Goal: Feedback & Contribution: Submit feedback/report problem

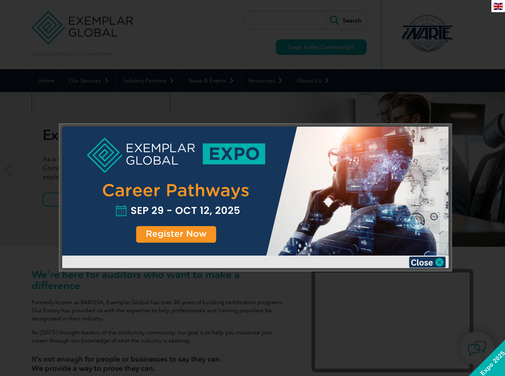
click at [419, 262] on img at bounding box center [427, 262] width 37 height 11
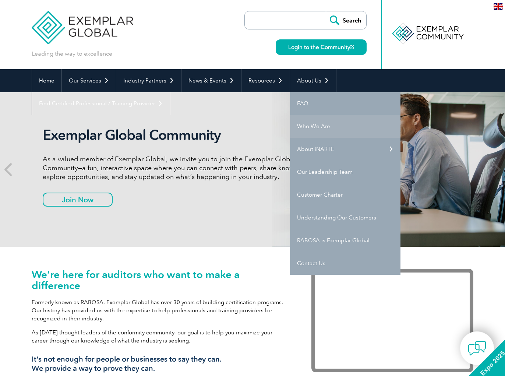
click at [309, 124] on link "Who We Are" at bounding box center [345, 126] width 110 height 23
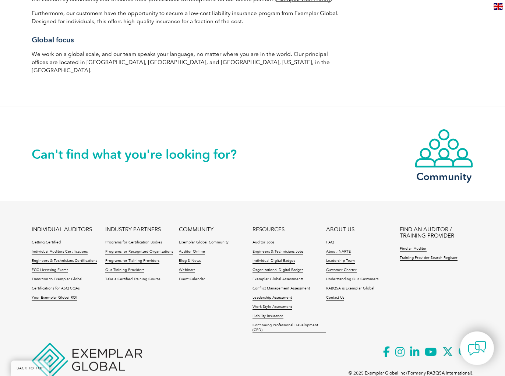
scroll to position [1254, 0]
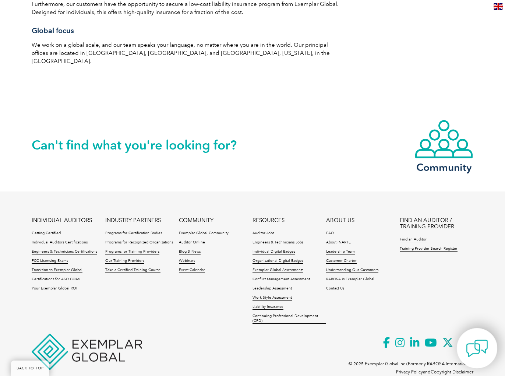
click at [481, 345] on img at bounding box center [477, 348] width 22 height 22
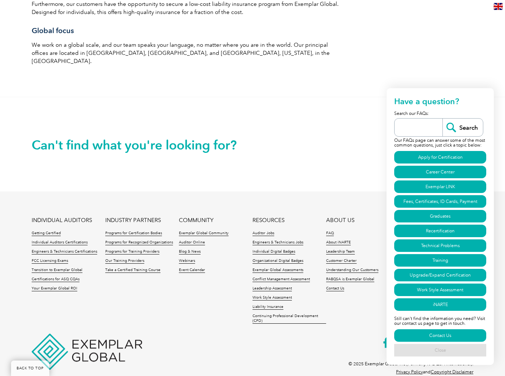
click at [437, 348] on link "Close" at bounding box center [440, 350] width 92 height 13
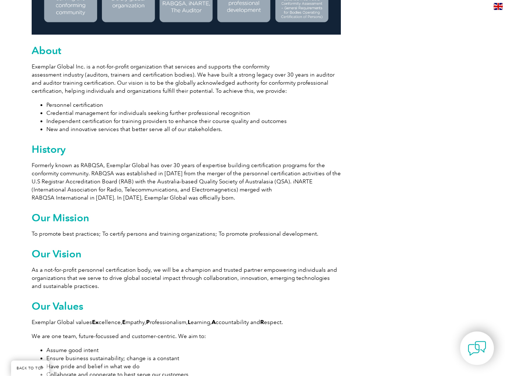
scroll to position [0, 0]
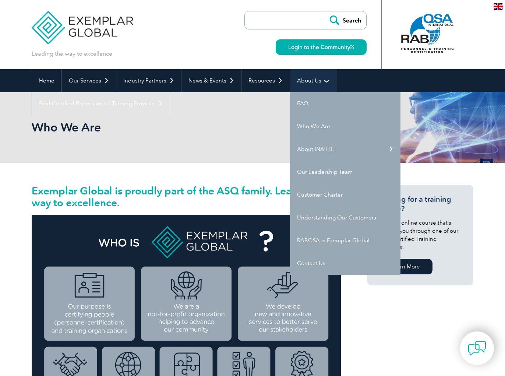
click at [312, 78] on link "About Us" at bounding box center [313, 80] width 46 height 23
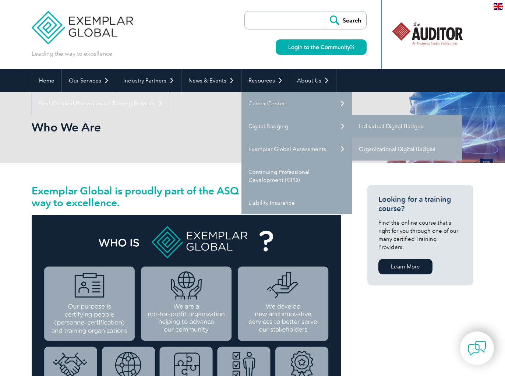
click at [386, 130] on link "Individual Digital Badges" at bounding box center [407, 126] width 110 height 23
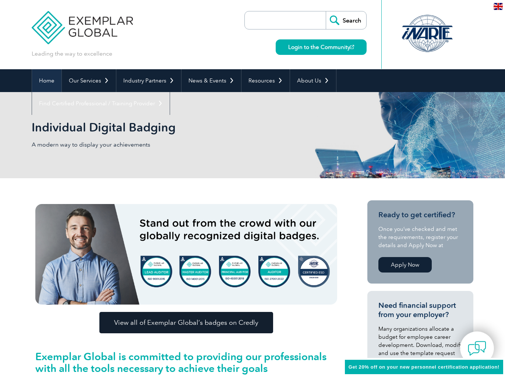
click at [48, 76] on link "Home" at bounding box center [46, 80] width 29 height 23
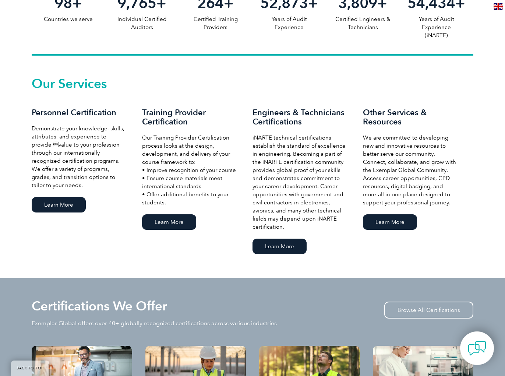
scroll to position [518, 0]
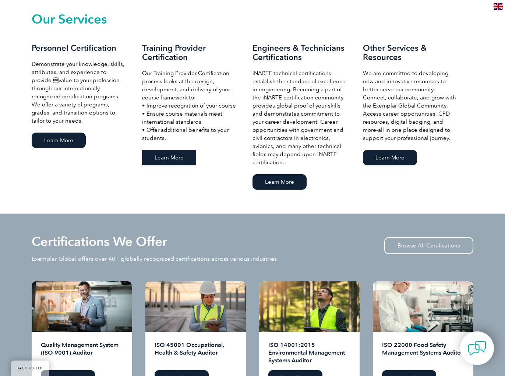
click at [159, 160] on link "Learn More" at bounding box center [169, 157] width 54 height 15
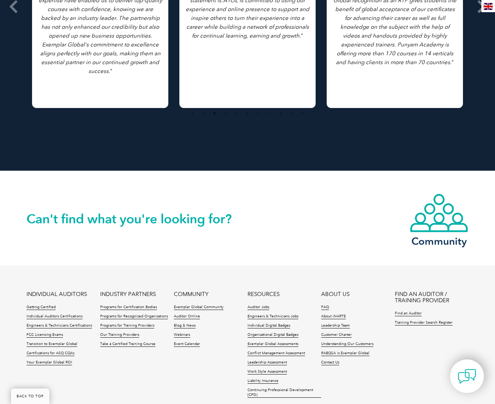
scroll to position [1368, 0]
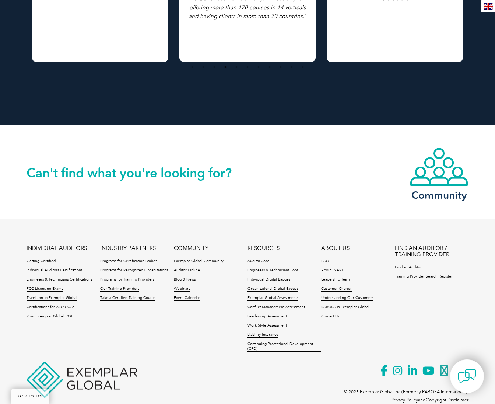
click at [71, 277] on link "Engineers & Technicians Certifications" at bounding box center [60, 279] width 66 height 5
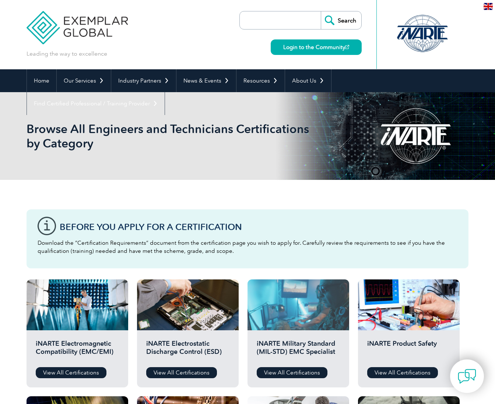
click at [299, 316] on div at bounding box center [298, 304] width 102 height 51
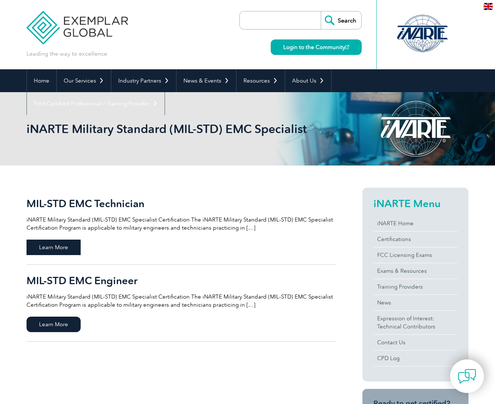
click at [68, 244] on span "Learn More" at bounding box center [54, 246] width 54 height 15
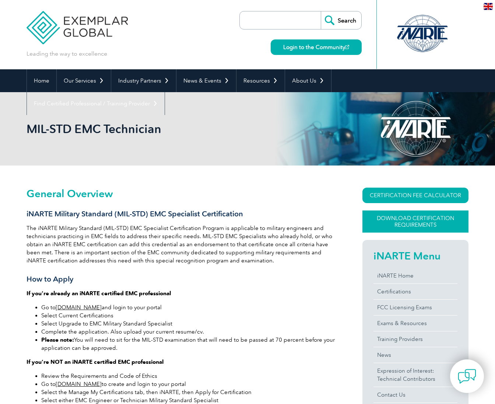
click at [415, 223] on link "Download Certification Requirements" at bounding box center [415, 221] width 106 height 22
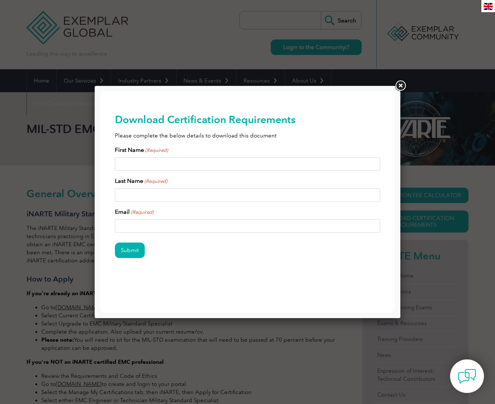
click at [163, 164] on input "First Name (Required)" at bounding box center [247, 163] width 265 height 13
type input "Test"
click at [159, 191] on input "Last Name (Required)" at bounding box center [247, 194] width 265 height 13
type input "Test"
click at [156, 223] on input "Email (Required)" at bounding box center [247, 225] width 265 height 13
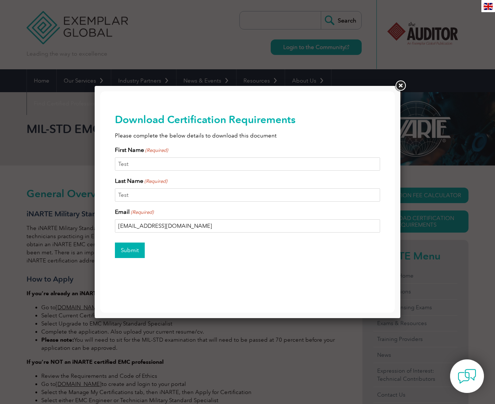
type input "team@thomasmarsden.com.au"
click at [129, 250] on input "Submit" at bounding box center [130, 249] width 30 height 15
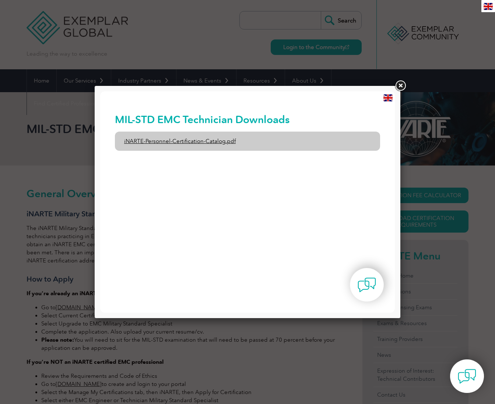
click at [221, 142] on link "iNARTE-Personnel-Certification-Catalog.pdf" at bounding box center [247, 140] width 265 height 19
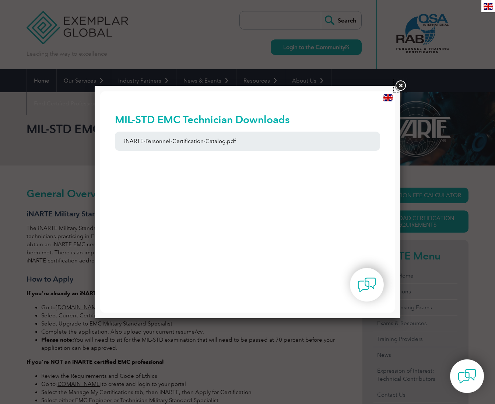
drag, startPoint x: 403, startPoint y: 85, endPoint x: 416, endPoint y: 69, distance: 20.7
click at [403, 85] on link at bounding box center [400, 85] width 13 height 13
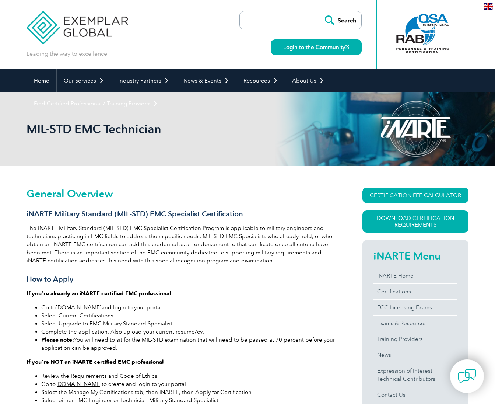
click at [493, 5] on div "en" at bounding box center [488, 6] width 14 height 12
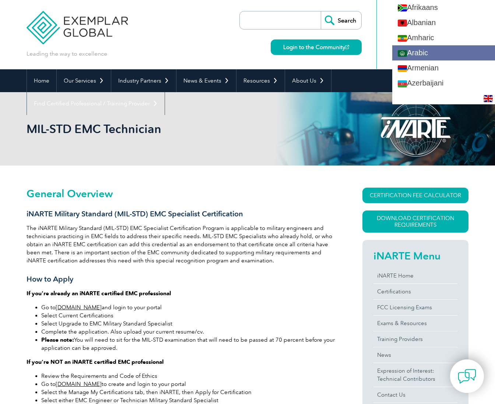
click at [448, 52] on link "Arabic" at bounding box center [443, 52] width 103 height 15
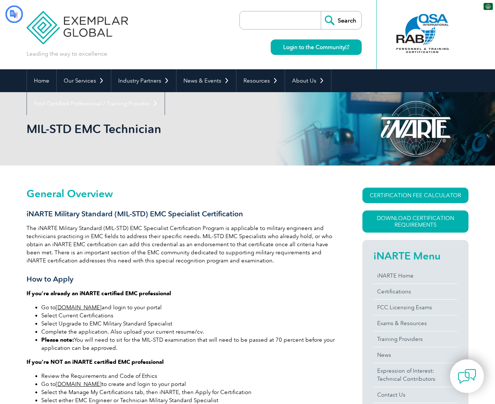
type input "يبحث"
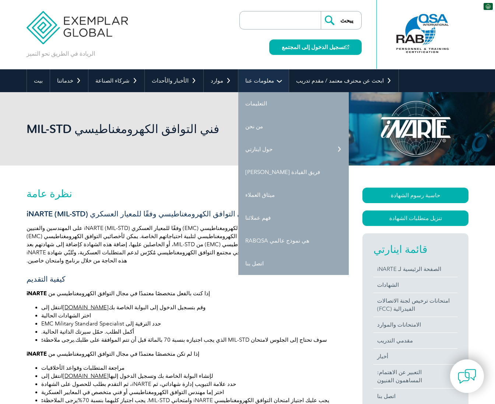
click at [247, 83] on font "معلومات عنا" at bounding box center [259, 80] width 29 height 7
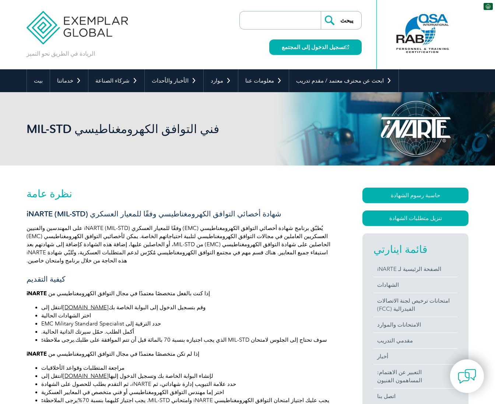
click at [490, 6] on img at bounding box center [487, 6] width 9 height 7
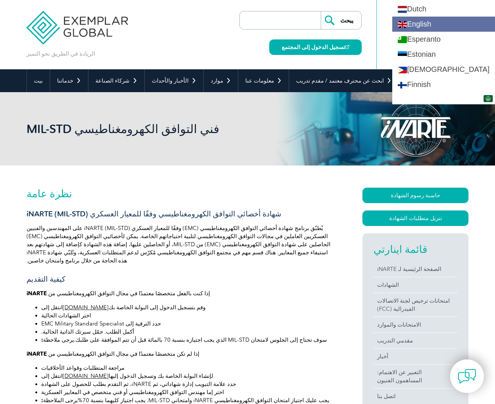
scroll to position [286, 0]
click at [435, 25] on link "English" at bounding box center [443, 24] width 103 height 15
type input "Search"
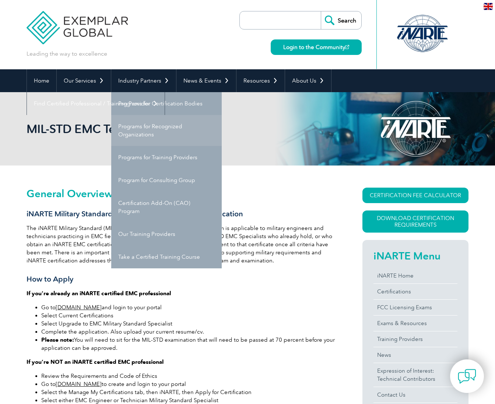
click at [144, 129] on link "Programs for Recognized Organizations" at bounding box center [166, 130] width 110 height 31
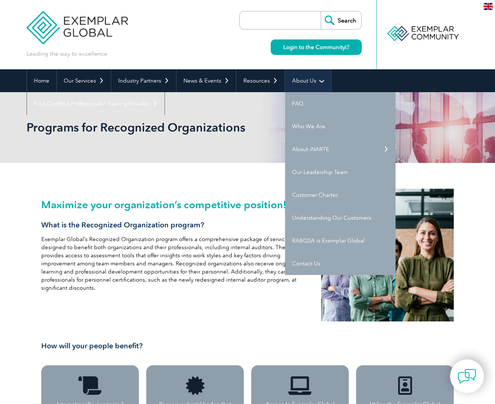
click at [296, 76] on link "About Us" at bounding box center [308, 80] width 46 height 23
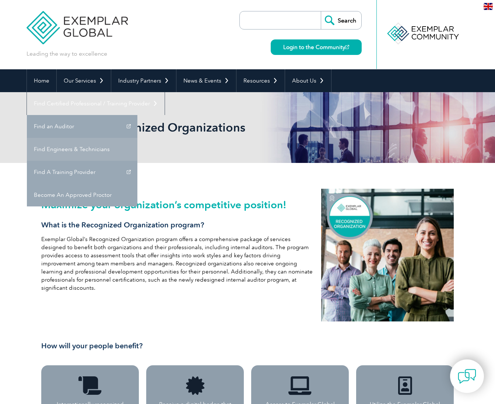
click at [137, 138] on link "Find Engineers & Technicians" at bounding box center [82, 149] width 110 height 23
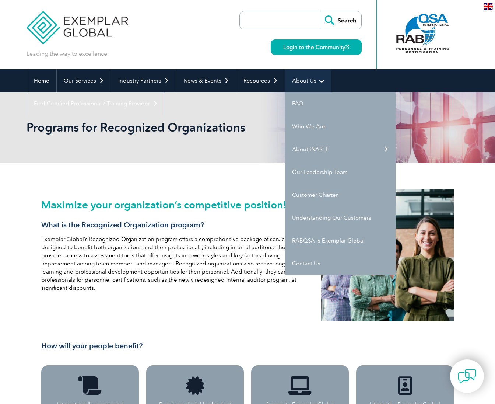
click at [295, 78] on link "About Us" at bounding box center [308, 80] width 46 height 23
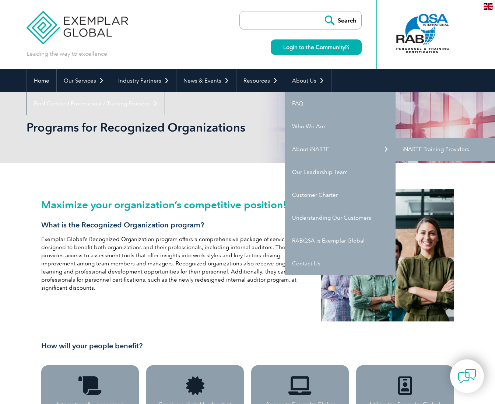
click at [422, 151] on link "iNARTE Training Providers" at bounding box center [450, 149] width 110 height 23
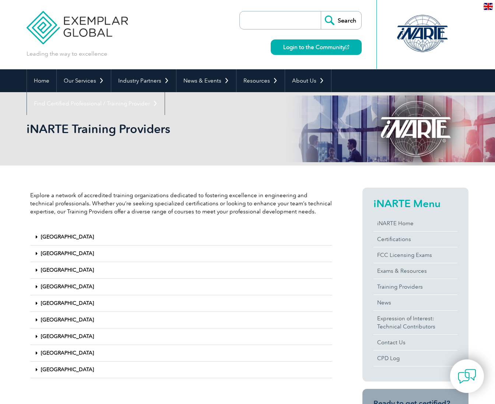
click at [47, 239] on link "[GEOGRAPHIC_DATA]" at bounding box center [67, 236] width 53 height 6
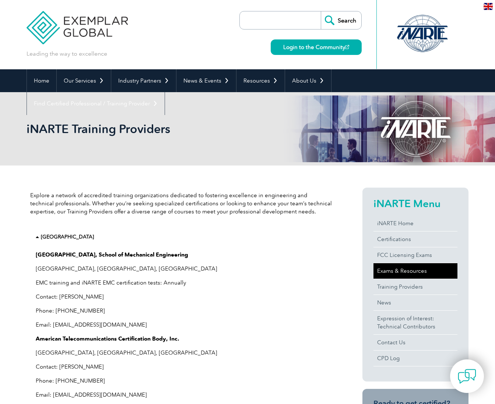
click at [410, 270] on link "Exams & Resources" at bounding box center [415, 270] width 84 height 15
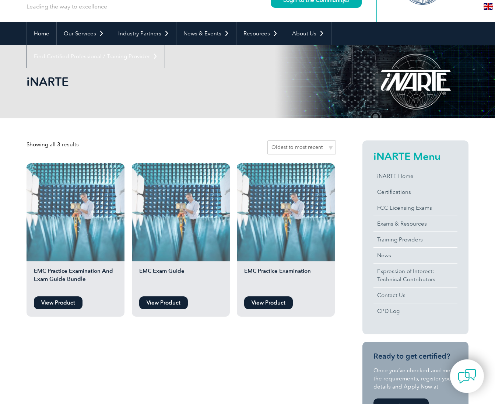
scroll to position [47, 0]
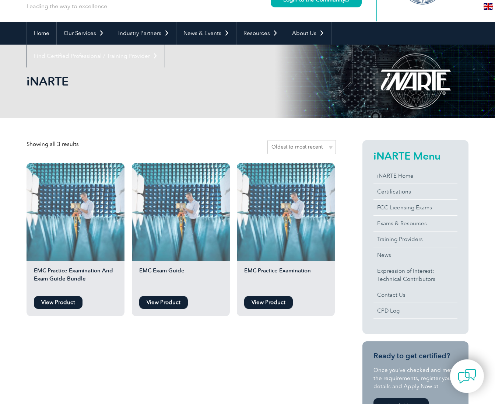
click at [64, 298] on link "View Product" at bounding box center [58, 302] width 49 height 13
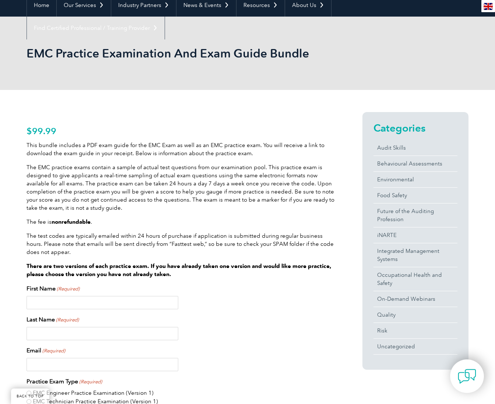
scroll to position [76, 0]
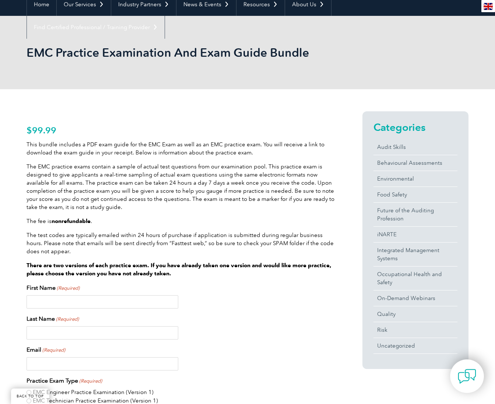
click at [91, 302] on input "First Name (Required)" at bounding box center [103, 301] width 152 height 13
type input "test"
click at [62, 337] on input "t" at bounding box center [103, 332] width 152 height 13
type input "test"
click at [60, 366] on input "Email (Required)" at bounding box center [103, 363] width 152 height 13
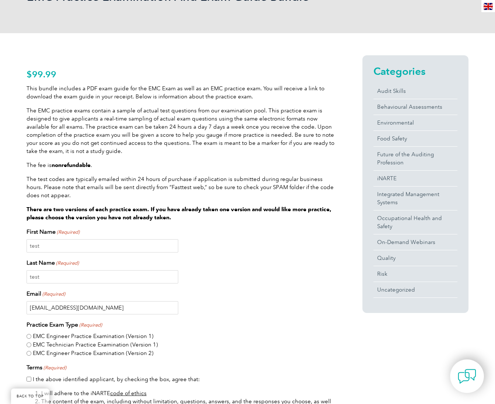
scroll to position [169, 0]
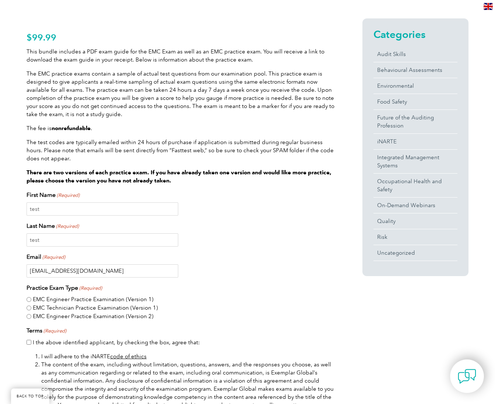
type input "[EMAIL_ADDRESS][DOMAIN_NAME]"
drag, startPoint x: 28, startPoint y: 300, endPoint x: 70, endPoint y: 334, distance: 54.5
click at [28, 300] on input "EMC Engineer Practice Examination (Version 1)" at bounding box center [29, 299] width 5 height 5
radio input "true"
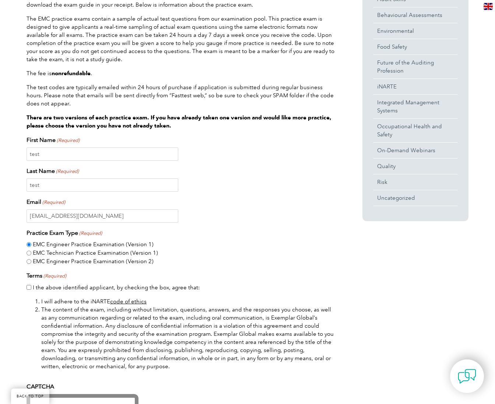
scroll to position [238, 0]
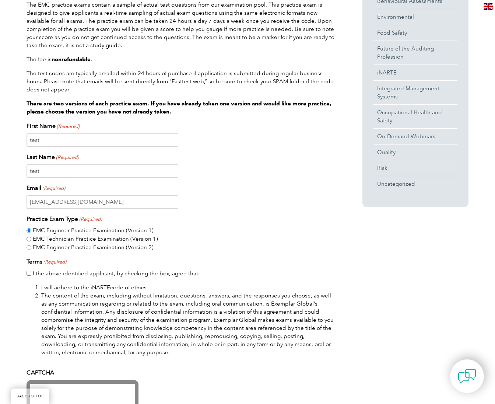
drag, startPoint x: 29, startPoint y: 274, endPoint x: 67, endPoint y: 312, distance: 53.6
click at [29, 274] on input "I the above identified applicant, by checking the box, agree that:" at bounding box center [29, 273] width 5 height 5
checkbox input "true"
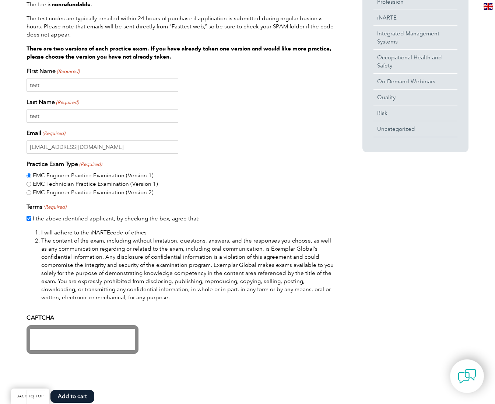
scroll to position [326, 0]
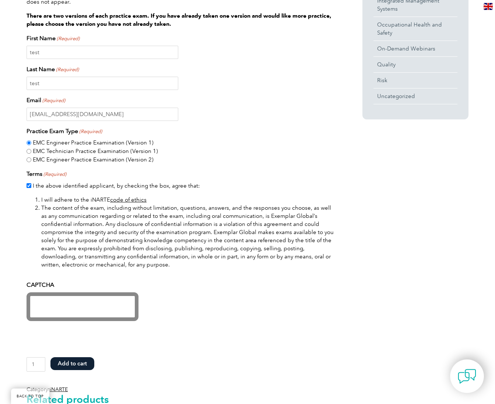
click at [75, 363] on button "Add to cart" at bounding box center [72, 363] width 44 height 13
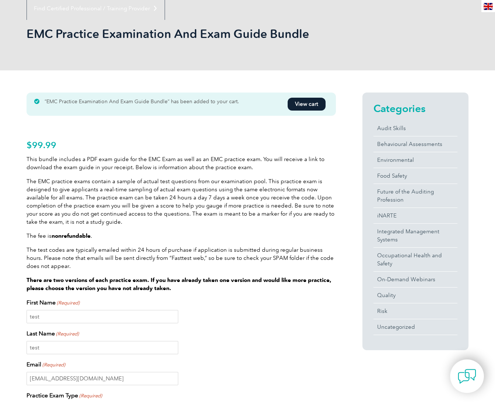
scroll to position [108, 0]
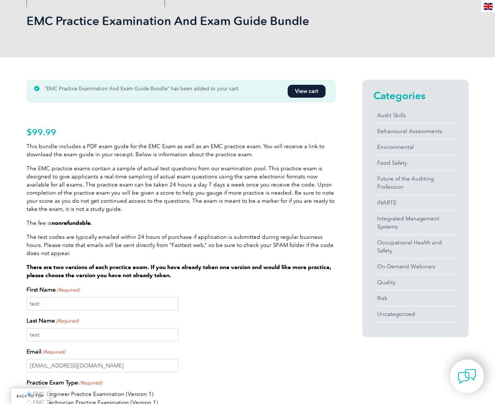
click at [307, 89] on link "View cart" at bounding box center [307, 91] width 38 height 13
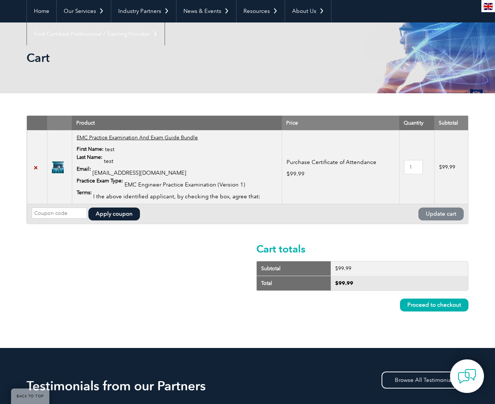
scroll to position [71, 0]
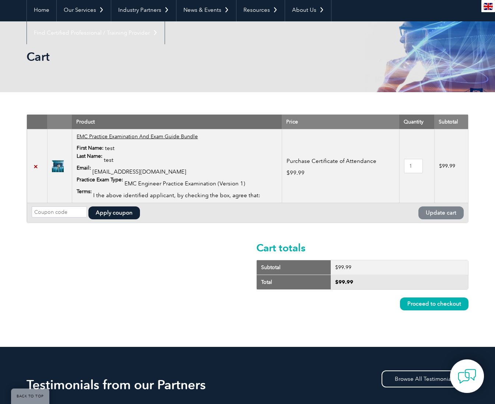
click at [427, 303] on link "Proceed to checkout" at bounding box center [434, 303] width 68 height 13
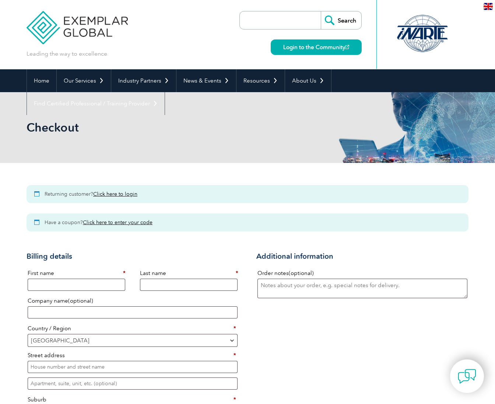
select select "[GEOGRAPHIC_DATA]"
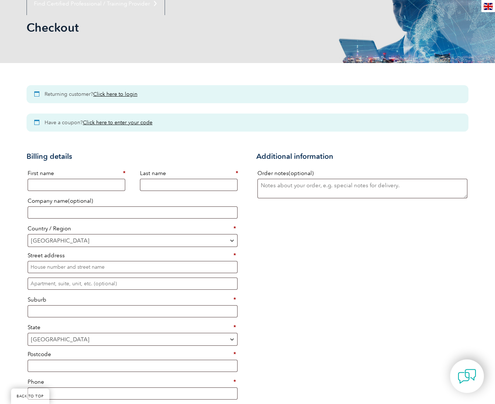
scroll to position [116, 0]
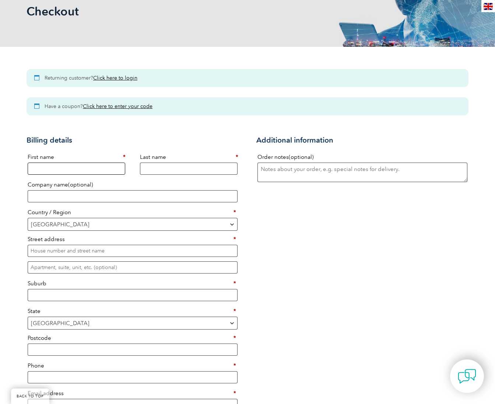
click at [87, 165] on input "First name *" at bounding box center [77, 168] width 98 height 12
drag, startPoint x: 67, startPoint y: 171, endPoint x: 26, endPoint y: 169, distance: 40.9
type input "Test"
click at [161, 167] on input "Last name *" at bounding box center [189, 168] width 98 height 12
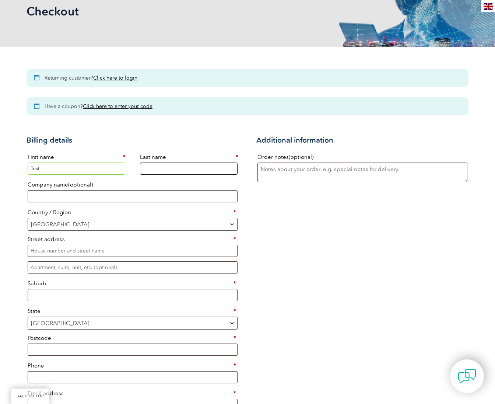
paste input "Test"
type input "Test"
drag, startPoint x: 138, startPoint y: 194, endPoint x: 136, endPoint y: 209, distance: 15.7
click at [138, 194] on input "Company name (optional)" at bounding box center [133, 196] width 210 height 12
paste input "Test"
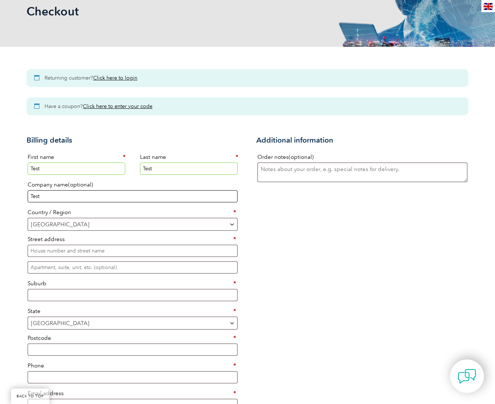
type input "Test"
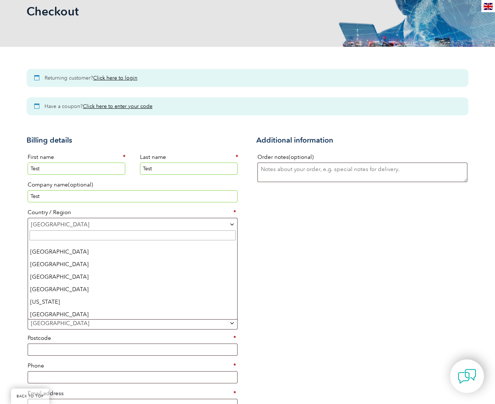
click at [133, 224] on span "Australia" at bounding box center [132, 224] width 209 height 12
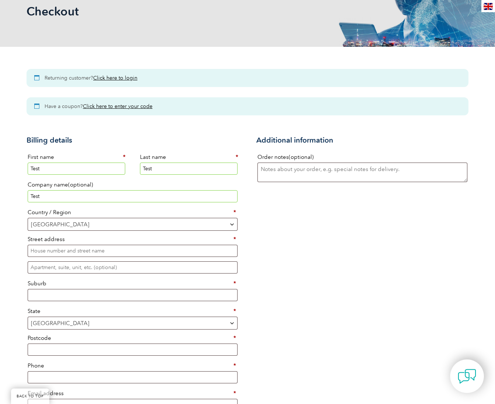
click at [133, 223] on span "[GEOGRAPHIC_DATA]" at bounding box center [132, 224] width 209 height 12
click at [110, 251] on input "Street address *" at bounding box center [133, 250] width 210 height 12
paste input "Test"
type input "Test"
click at [94, 297] on input "Suburb *" at bounding box center [133, 295] width 210 height 12
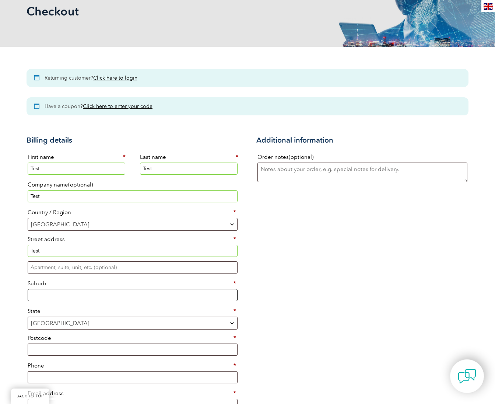
paste input "Test"
type input "Test"
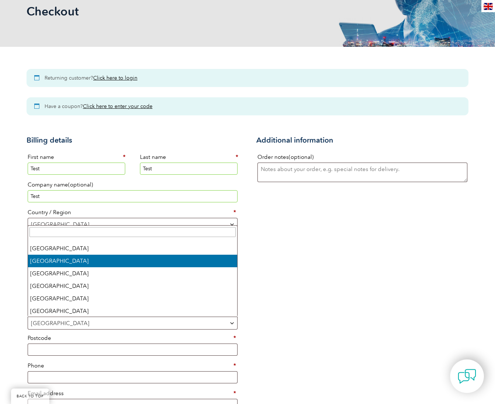
click at [80, 322] on span "New South Wales" at bounding box center [132, 323] width 209 height 12
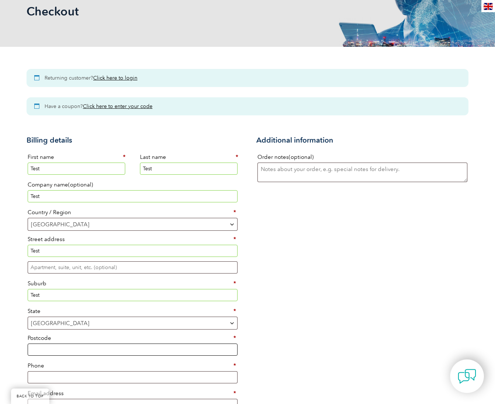
click at [67, 345] on input "Postcode *" at bounding box center [133, 349] width 210 height 12
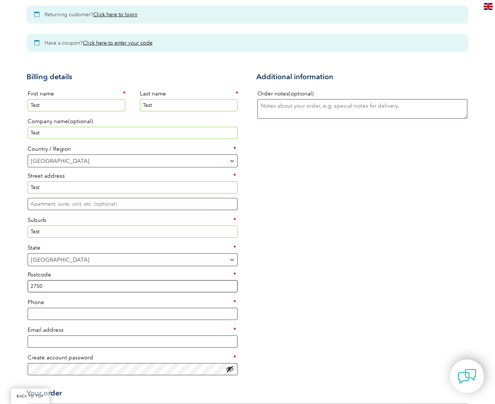
scroll to position [180, 0]
type input "2750"
click at [54, 310] on input "Phone *" at bounding box center [133, 313] width 210 height 12
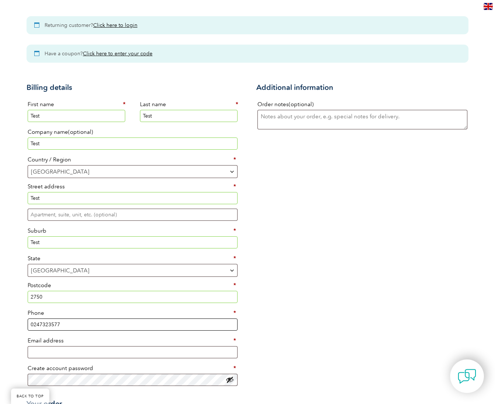
type input "0247323577"
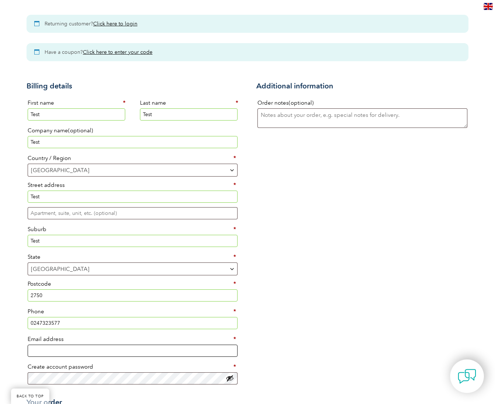
click at [45, 350] on input "Email address *" at bounding box center [133, 350] width 210 height 12
type input "sd10@thomasmarsden.com.au"
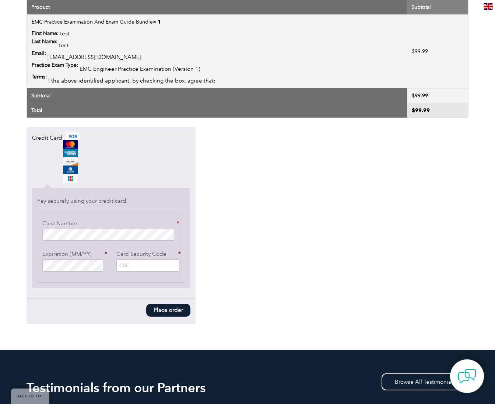
scroll to position [596, 0]
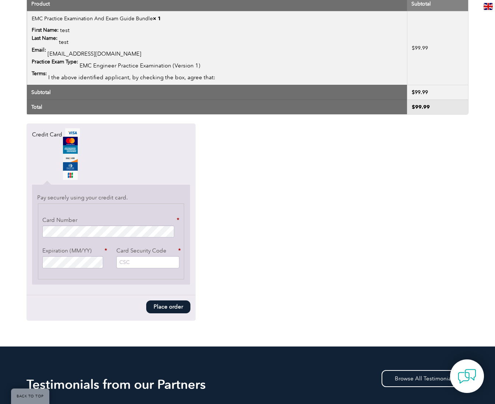
click at [169, 303] on button "Place order" at bounding box center [168, 306] width 44 height 13
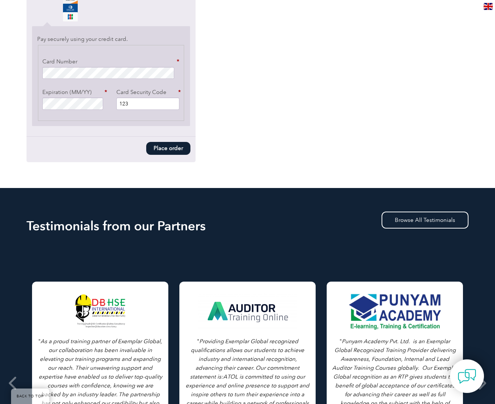
scroll to position [802, 0]
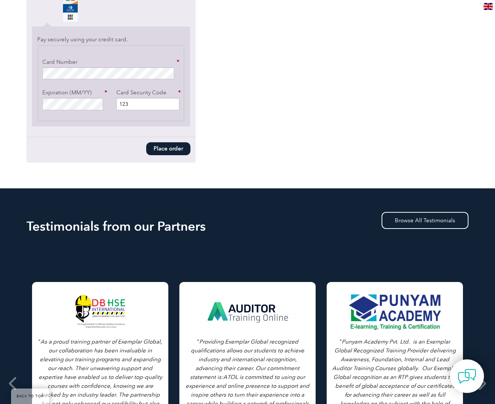
type input "123"
click at [170, 147] on button "Place order" at bounding box center [168, 148] width 44 height 13
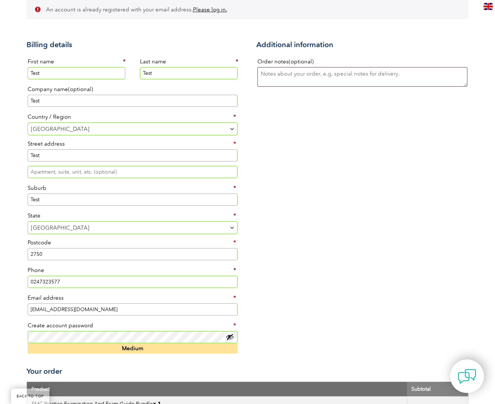
scroll to position [205, 0]
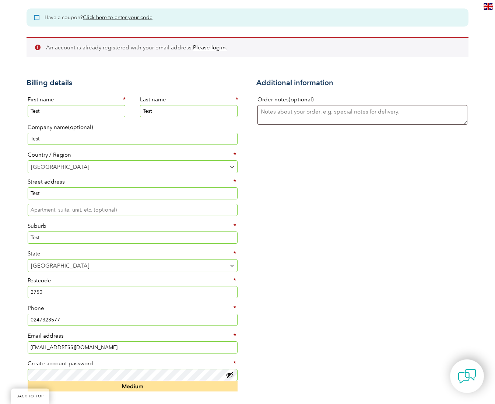
click at [43, 346] on input "sd10@thomasmarsden.com.au" at bounding box center [133, 347] width 210 height 12
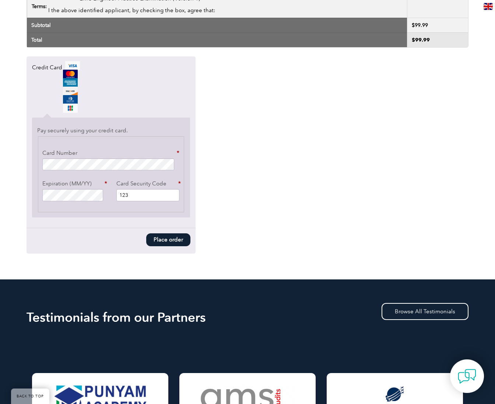
scroll to position [697, 0]
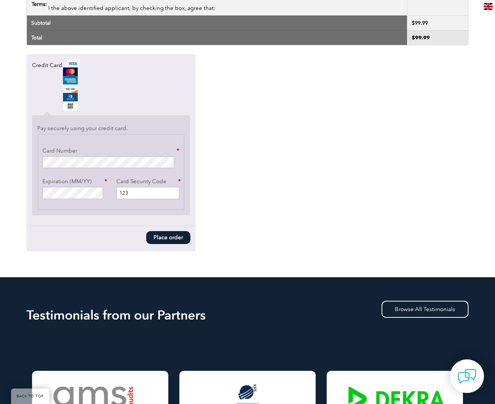
type input "sd11@thomasmarsden.com.au"
click at [153, 236] on button "Place order" at bounding box center [168, 237] width 44 height 13
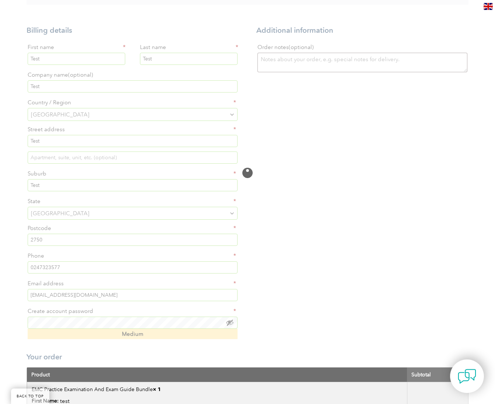
scroll to position [164, 0]
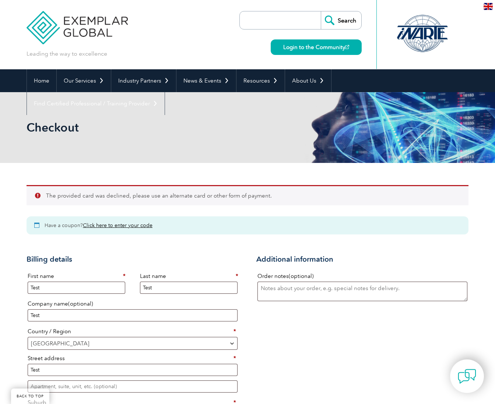
select select "NSW"
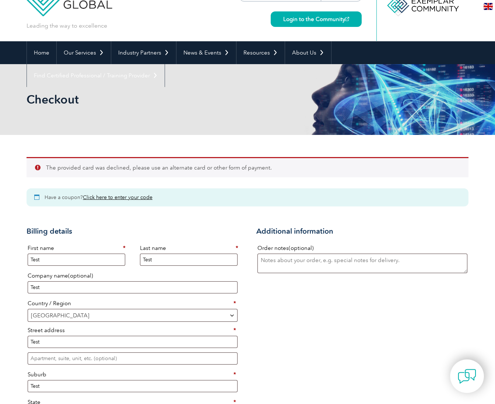
scroll to position [28, 0]
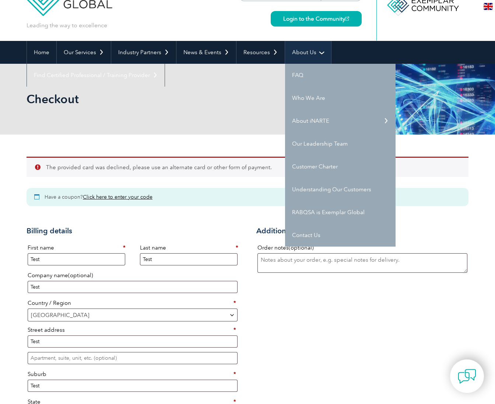
click at [294, 50] on link "About Us" at bounding box center [308, 52] width 46 height 23
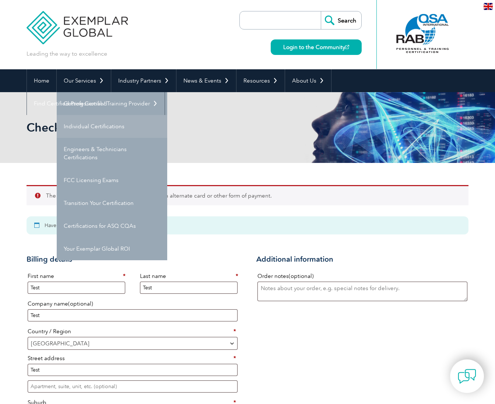
click at [86, 124] on link "Individual Certifications" at bounding box center [112, 126] width 110 height 23
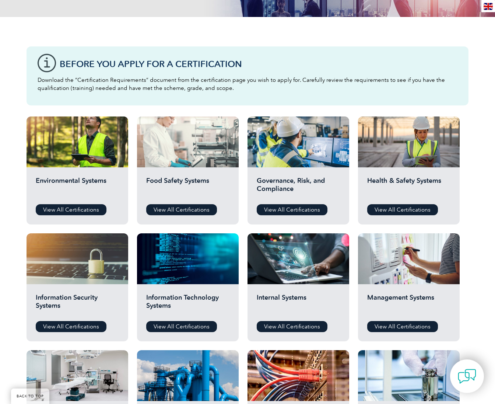
scroll to position [188, 0]
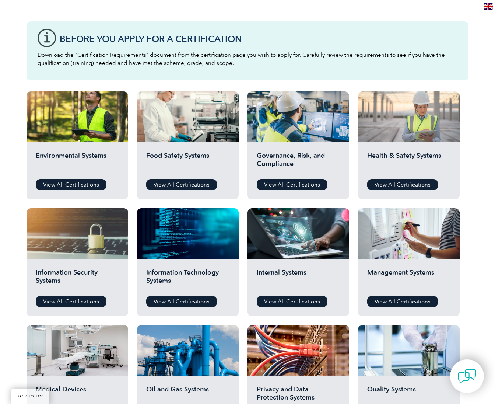
click at [417, 122] on div at bounding box center [409, 116] width 102 height 51
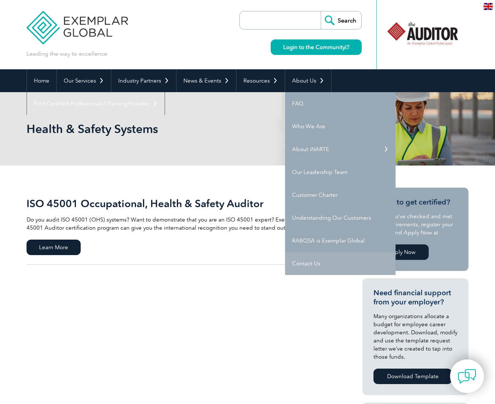
click at [309, 263] on link "Contact Us" at bounding box center [340, 263] width 110 height 23
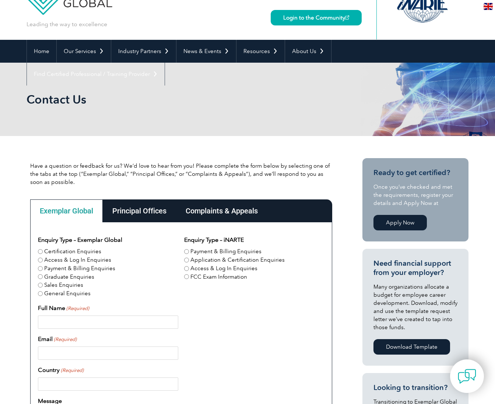
scroll to position [31, 0]
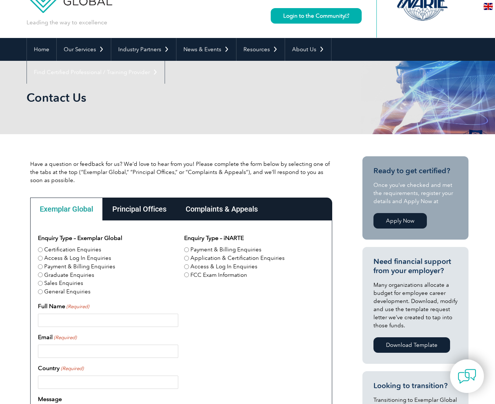
click at [80, 291] on label "General Enquiries" at bounding box center [67, 291] width 46 height 8
click at [43, 291] on input "General Enquiries" at bounding box center [40, 291] width 5 height 5
radio input "true"
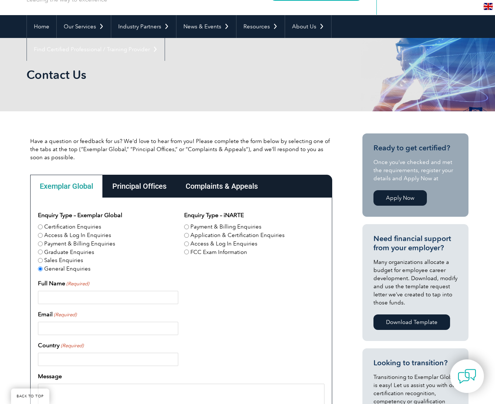
scroll to position [77, 0]
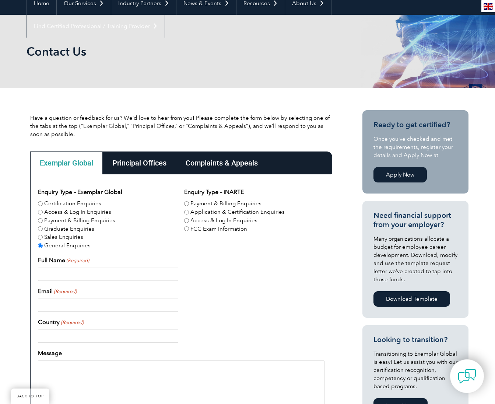
drag, startPoint x: 104, startPoint y: 274, endPoint x: 109, endPoint y: 275, distance: 5.2
click at [104, 274] on input "Full Name (Required)" at bounding box center [108, 273] width 140 height 13
type input "Test"
drag, startPoint x: 82, startPoint y: 307, endPoint x: 91, endPoint y: 306, distance: 8.9
click at [82, 307] on input "Email (Required)" at bounding box center [108, 304] width 140 height 13
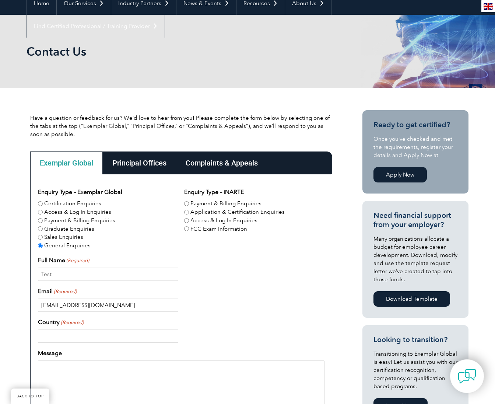
type input "[EMAIL_ADDRESS][DOMAIN_NAME]"
type input "Test"
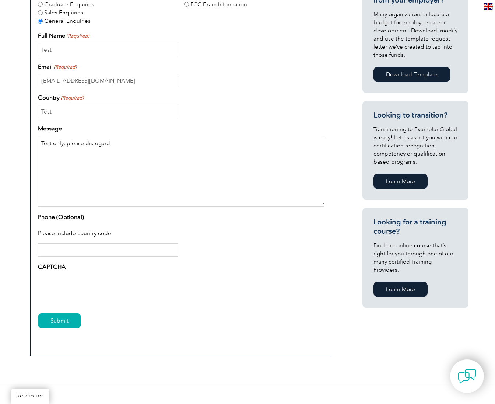
scroll to position [304, 0]
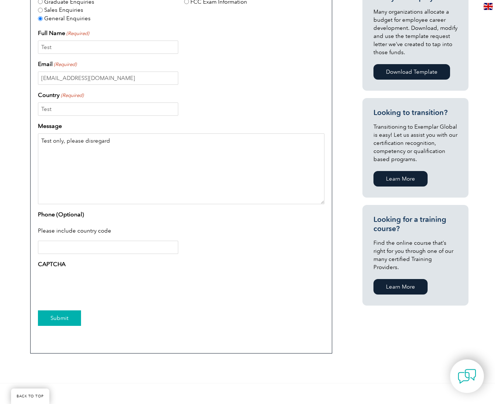
type textarea "Test only, please disregard"
click at [61, 318] on input "Submit" at bounding box center [59, 317] width 43 height 15
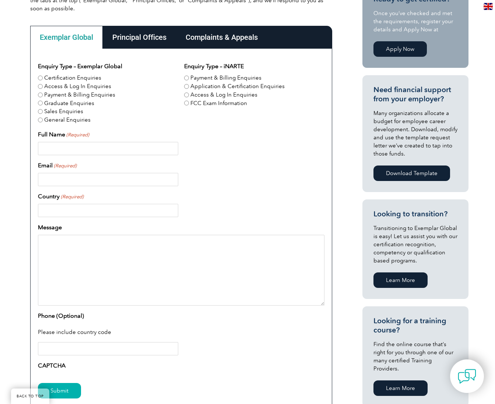
scroll to position [183, 0]
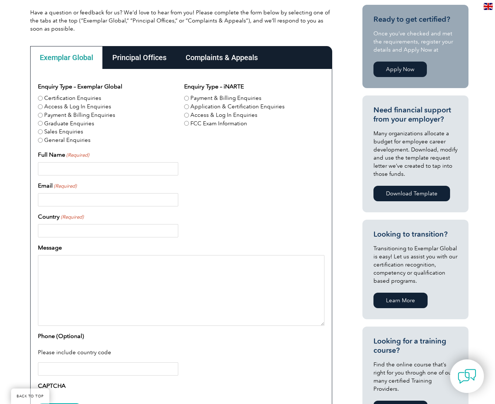
click at [67, 141] on label "General Enquiries" at bounding box center [67, 140] width 46 height 8
click at [43, 141] on input "General Enquiries" at bounding box center [40, 140] width 5 height 5
radio input "true"
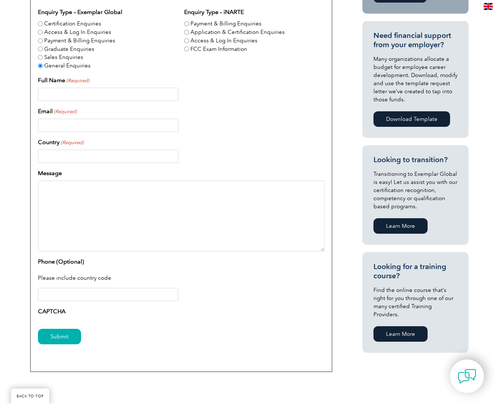
scroll to position [256, 0]
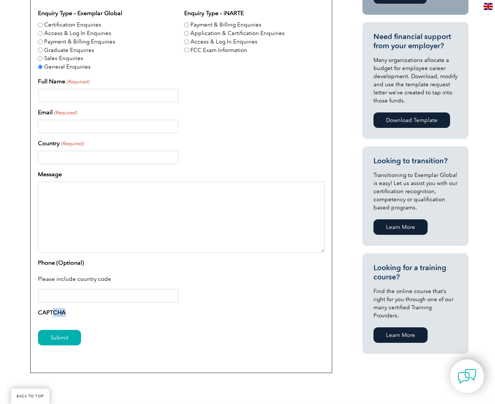
drag, startPoint x: 54, startPoint y: 310, endPoint x: 77, endPoint y: 313, distance: 22.9
click at [75, 313] on div "CAPTCHA" at bounding box center [181, 314] width 286 height 12
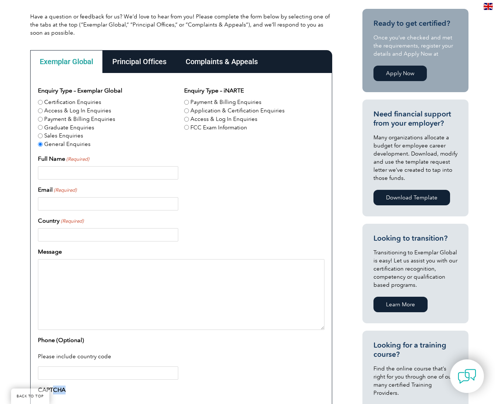
scroll to position [179, 0]
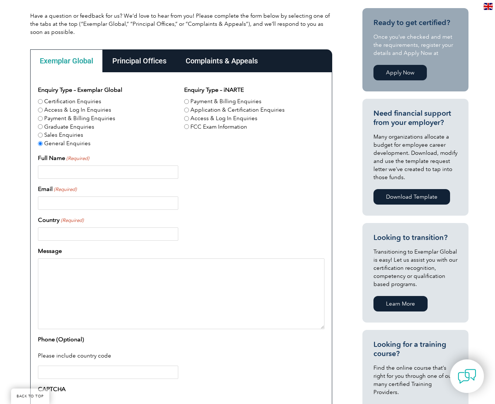
drag, startPoint x: 80, startPoint y: 168, endPoint x: 85, endPoint y: 170, distance: 6.2
click at [80, 168] on input "Full Name (Required)" at bounding box center [108, 171] width 140 height 13
type input "Test"
click at [57, 205] on input "Email (Required)" at bounding box center [108, 202] width 140 height 13
type input "[EMAIL_ADDRESS][DOMAIN_NAME]"
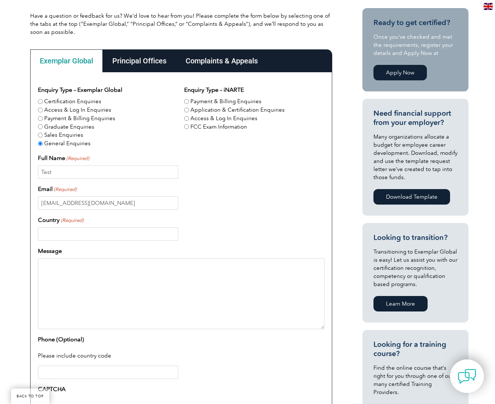
click at [55, 236] on input "Country (Required)" at bounding box center [108, 233] width 140 height 13
type input "Test"
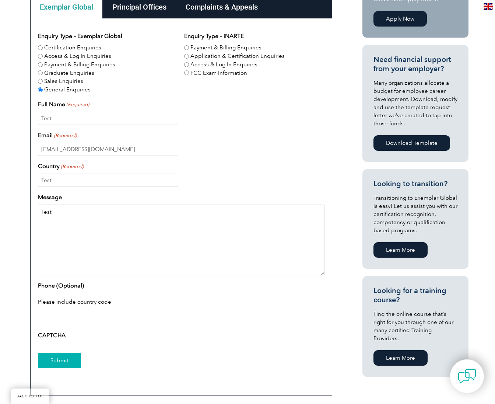
type textarea "Test"
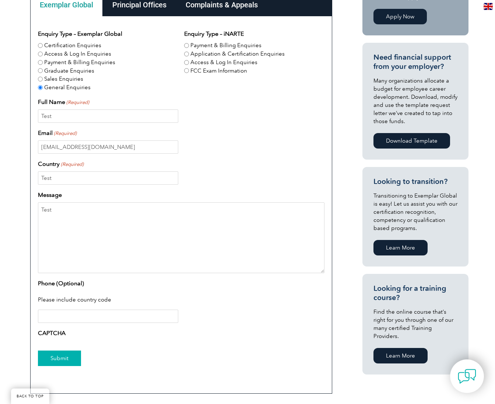
click at [66, 362] on input "Submit" at bounding box center [59, 357] width 43 height 15
click at [62, 358] on input "Submit" at bounding box center [59, 357] width 43 height 15
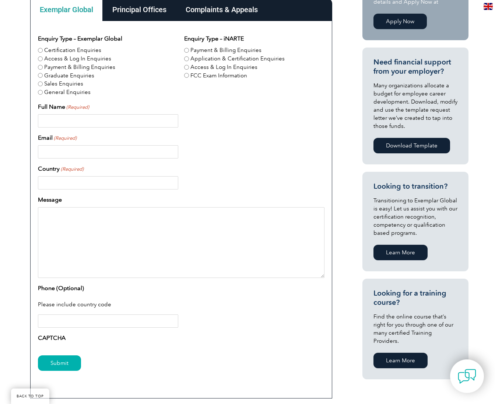
scroll to position [231, 0]
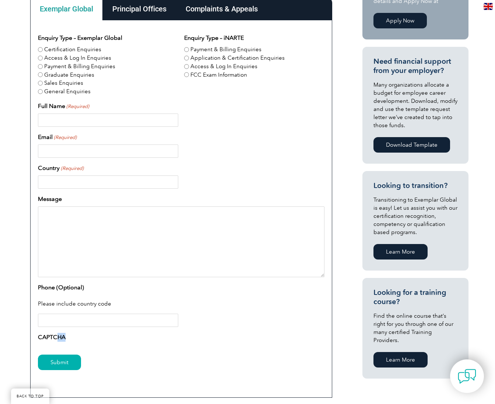
drag, startPoint x: 58, startPoint y: 337, endPoint x: 86, endPoint y: 341, distance: 28.2
click at [84, 340] on div "CAPTCHA" at bounding box center [181, 338] width 286 height 12
click at [139, 10] on div "Principal Offices" at bounding box center [139, 8] width 73 height 23
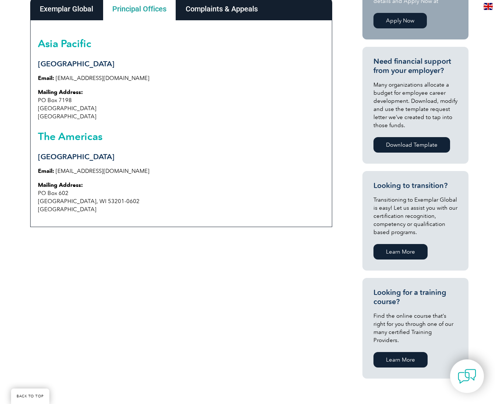
click at [76, 8] on div "Exemplar Global" at bounding box center [66, 8] width 73 height 23
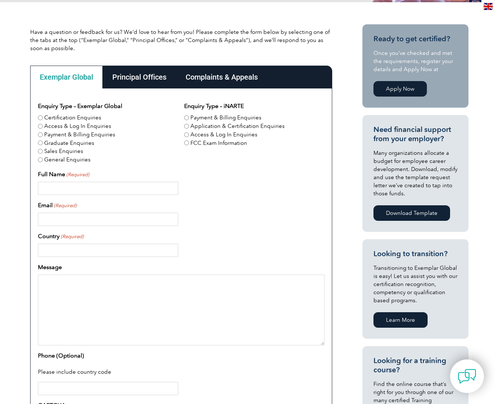
scroll to position [0, 0]
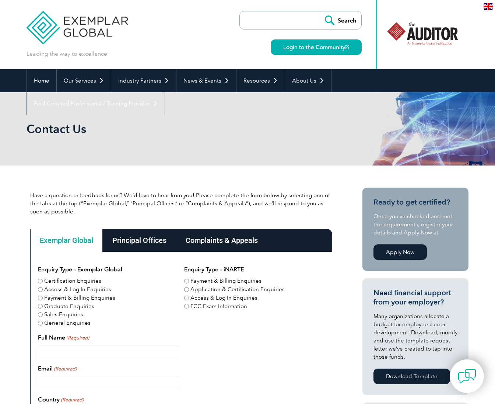
click at [47, 31] on img at bounding box center [77, 22] width 101 height 44
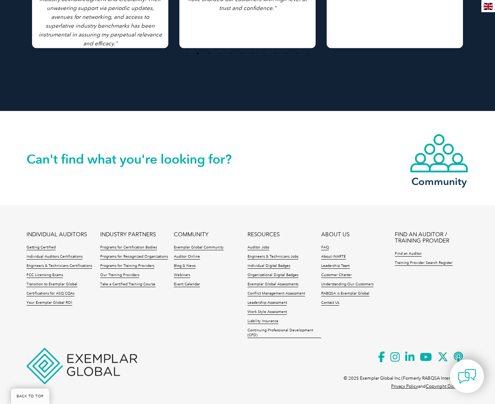
scroll to position [1614, 0]
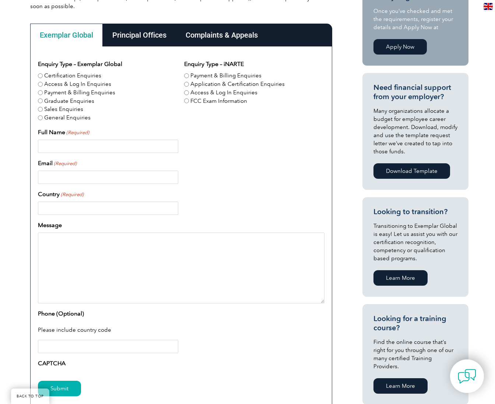
scroll to position [299, 0]
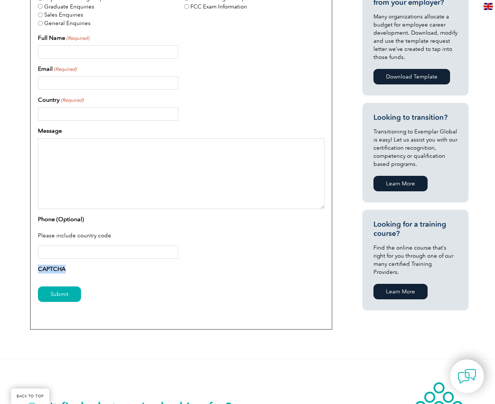
drag, startPoint x: 64, startPoint y: 269, endPoint x: 38, endPoint y: 265, distance: 27.1
click at [35, 269] on div "Enquiry Type – Exemplar Global Certification Enquiries Access & Log In Enquirie…" at bounding box center [181, 140] width 302 height 377
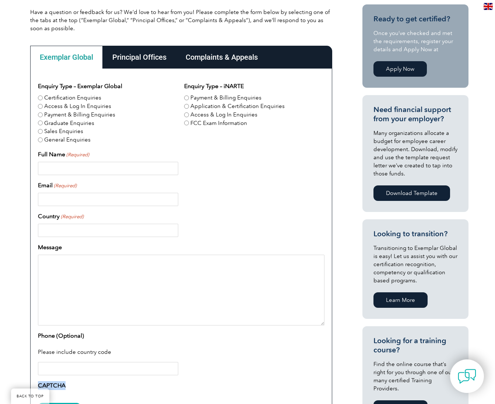
scroll to position [183, 0]
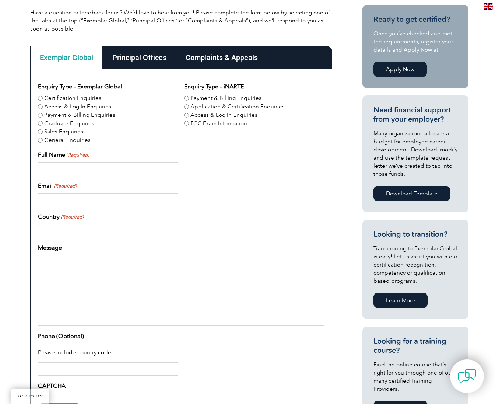
click at [80, 163] on input "Full Name (Required)" at bounding box center [108, 168] width 140 height 13
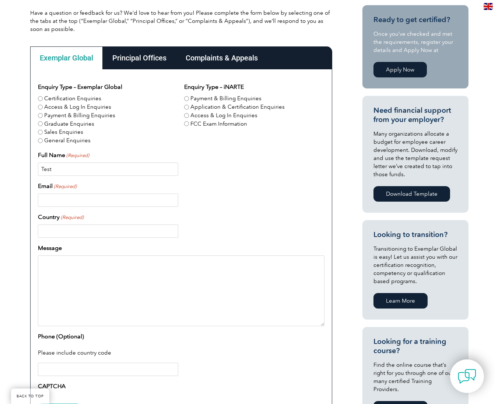
type input "Test"
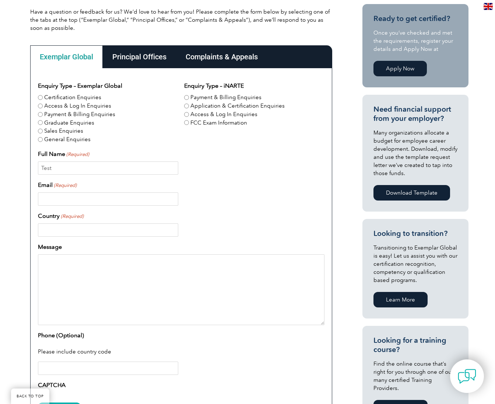
click at [67, 231] on input "Country (Required)" at bounding box center [108, 229] width 140 height 13
type input "Test"
click at [67, 202] on input "Email (Required)" at bounding box center [108, 198] width 140 height 13
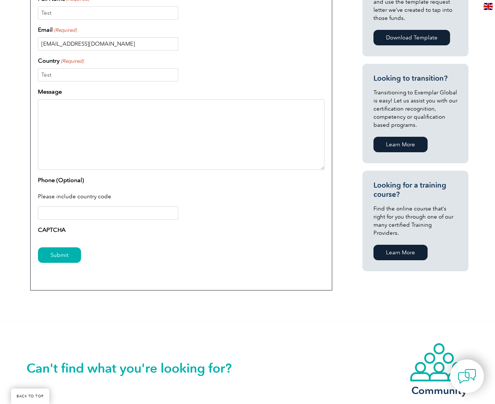
scroll to position [372, 0]
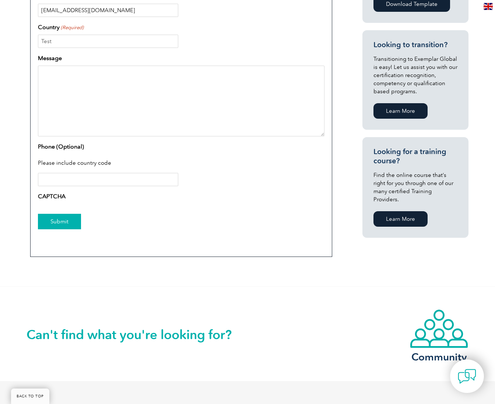
type input "[EMAIL_ADDRESS][DOMAIN_NAME]"
click at [64, 221] on input "Submit" at bounding box center [59, 221] width 43 height 15
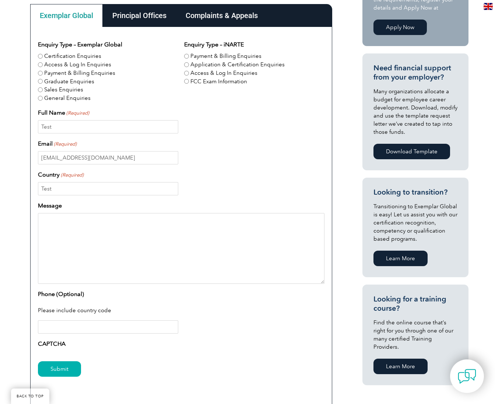
scroll to position [222, 0]
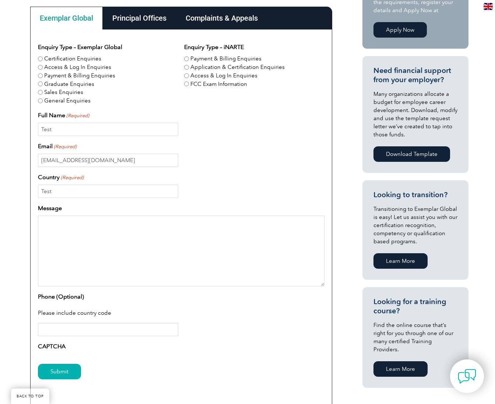
click at [42, 60] on input "Certification Enquiries" at bounding box center [40, 58] width 5 height 5
radio input "true"
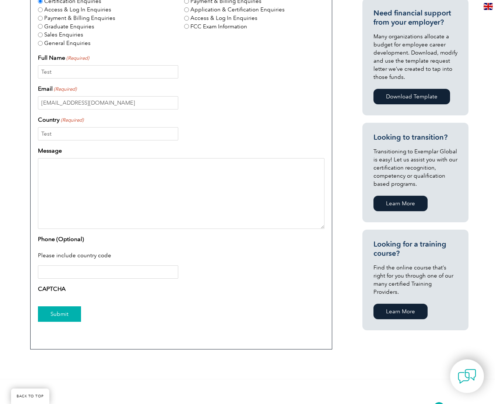
click at [66, 314] on input "Submit" at bounding box center [59, 313] width 43 height 15
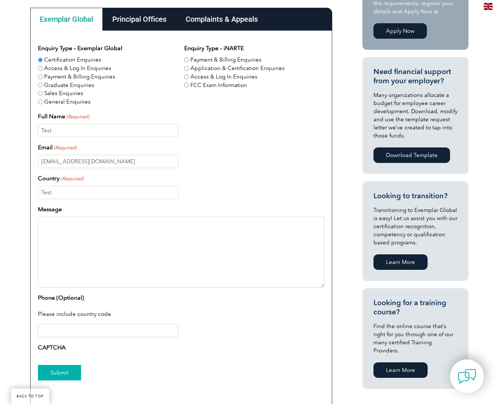
scroll to position [221, 0]
